Goal: Find contact information: Find contact information

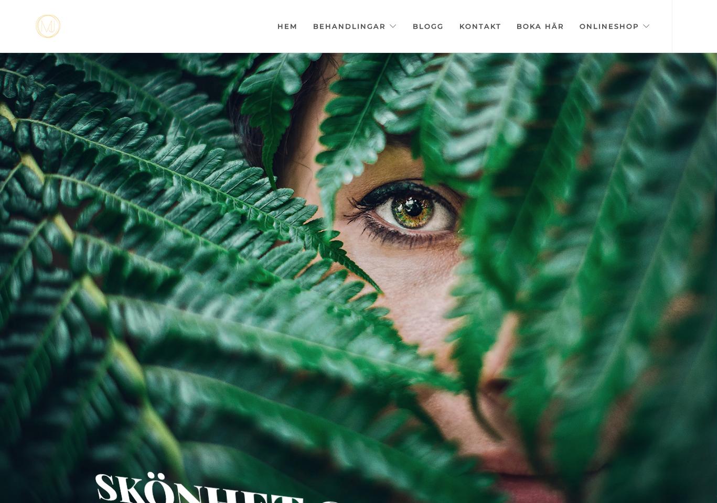
click at [481, 25] on link "Kontakt" at bounding box center [480, 26] width 42 height 52
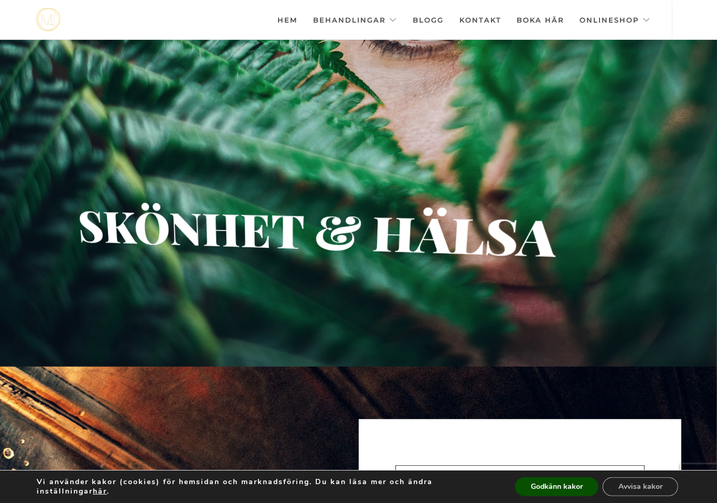
scroll to position [471, 0]
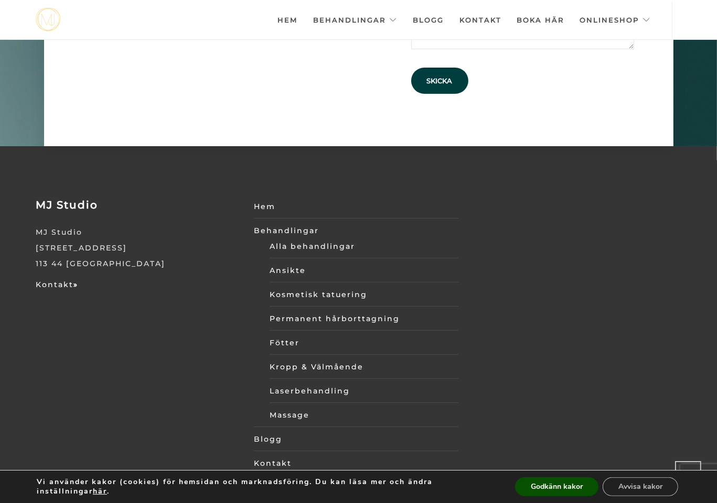
scroll to position [3623, 0]
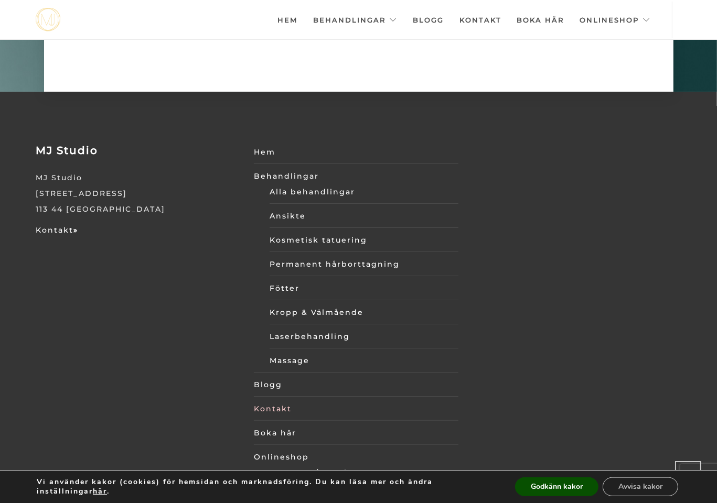
click at [276, 401] on link "Kontakt" at bounding box center [356, 409] width 204 height 16
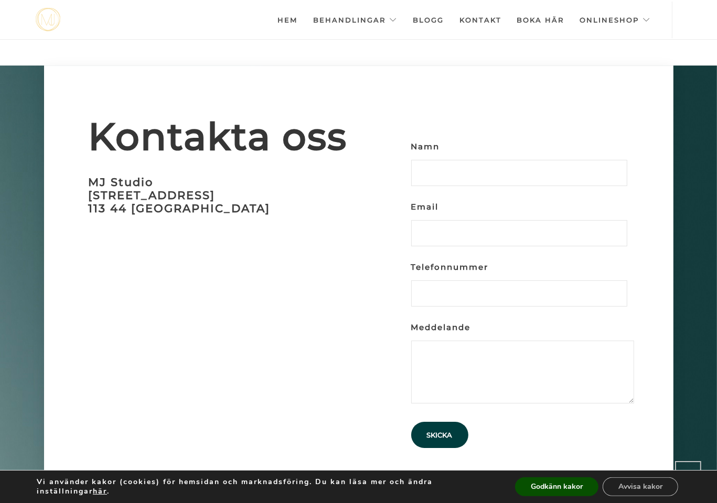
scroll to position [3212, 0]
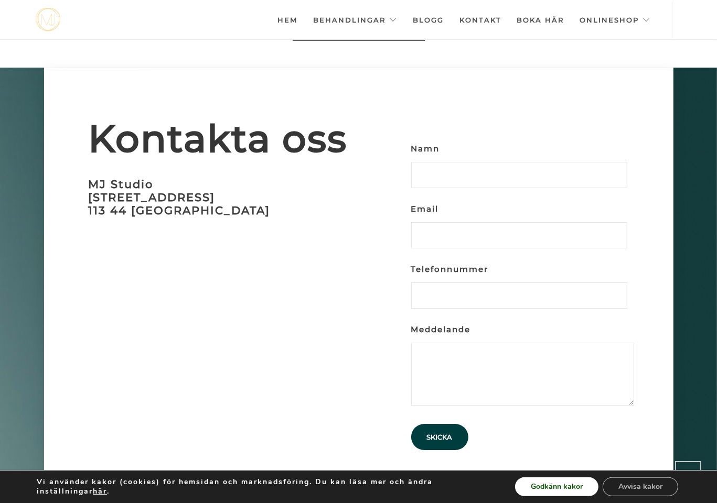
click at [549, 483] on button "Godkänn kakor" at bounding box center [556, 487] width 83 height 19
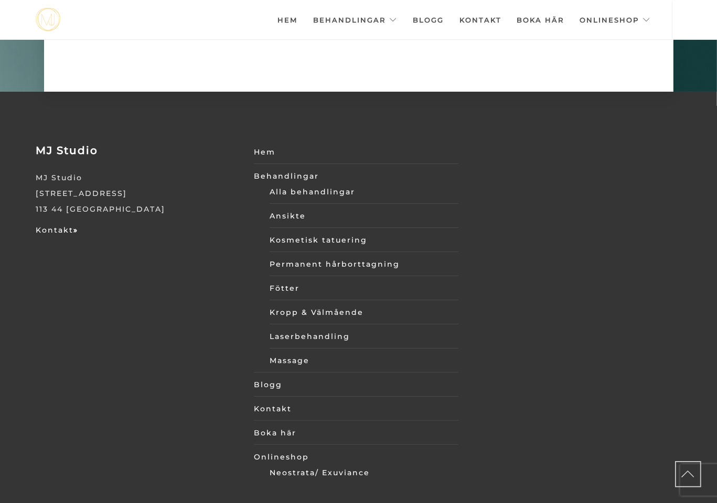
scroll to position [3252, 0]
